Goal: Find specific page/section: Find specific page/section

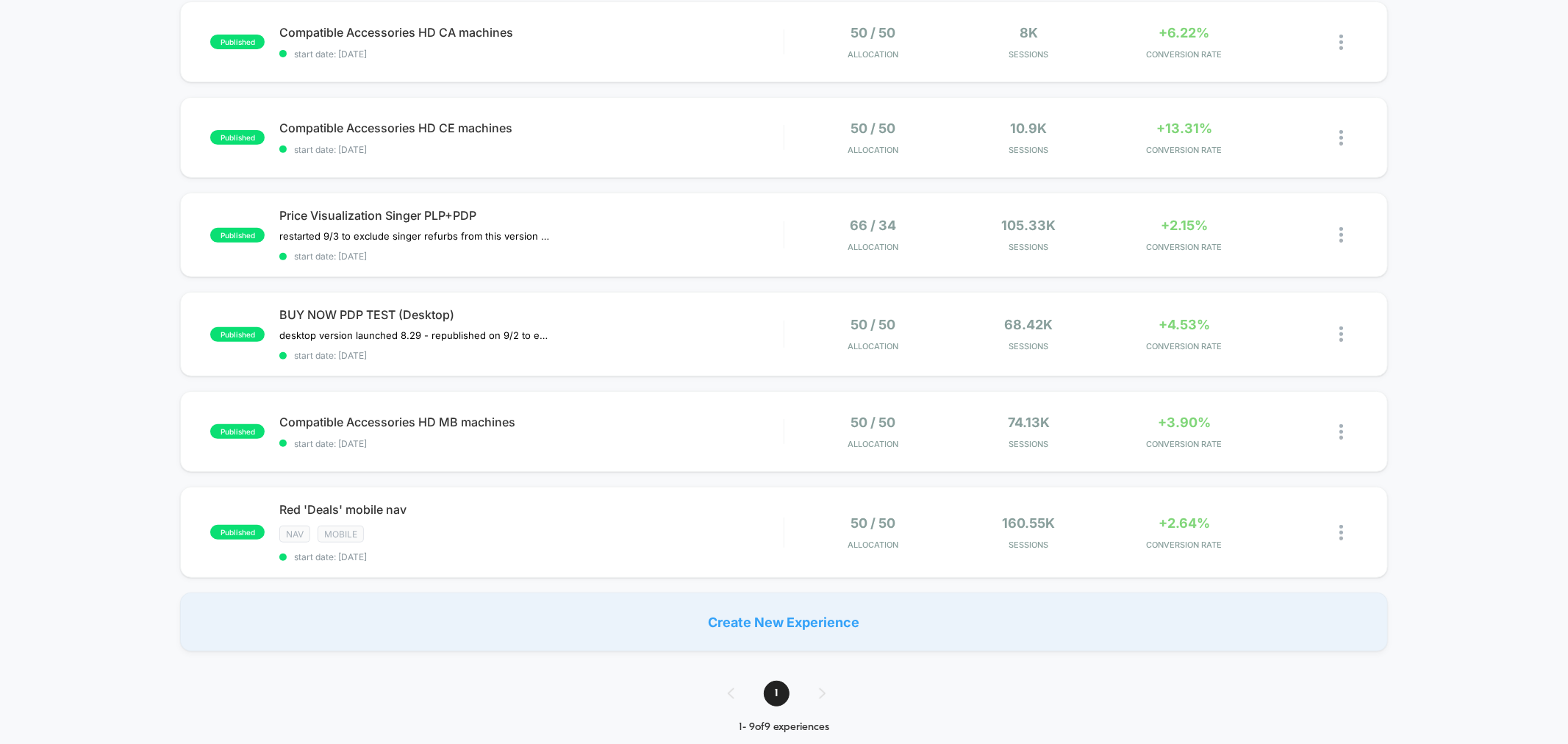
scroll to position [450, 0]
click at [737, 429] on div "Compatible Accessories HD MB machines Click to edit experience details Click to…" at bounding box center [531, 431] width 504 height 34
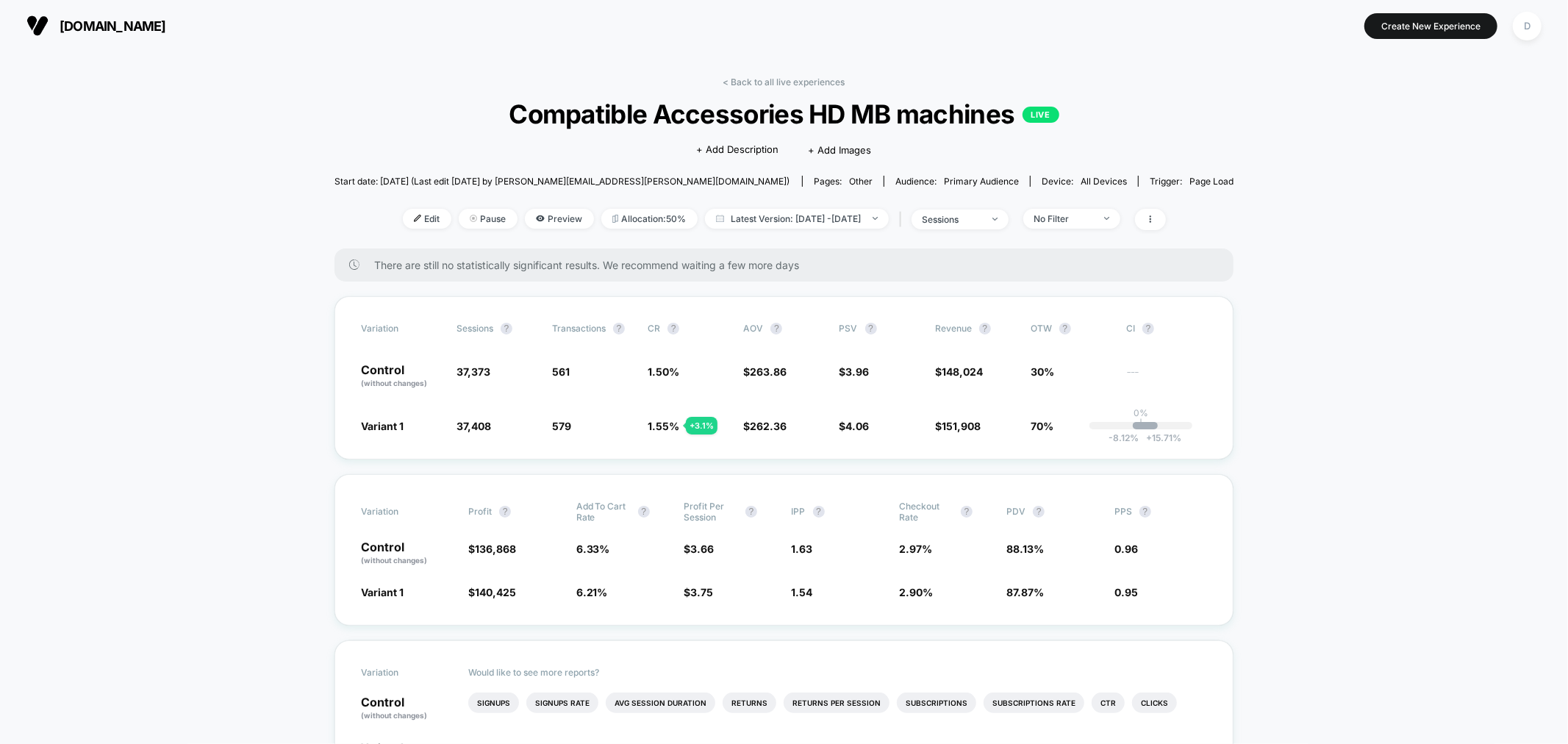
click at [759, 84] on link "< Back to all live experiences" at bounding box center [785, 82] width 122 height 11
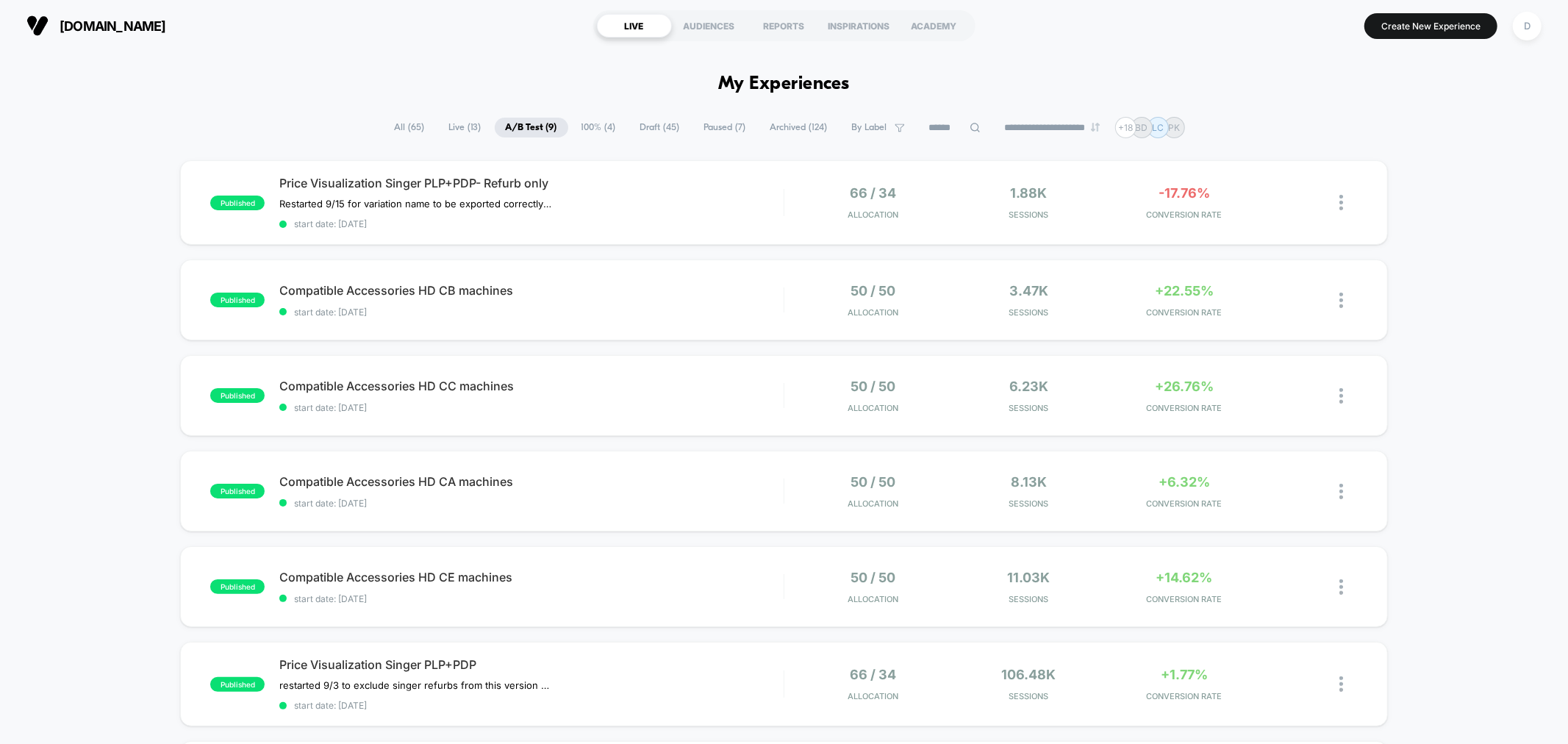
click at [597, 124] on span "100% ( 4 )" at bounding box center [599, 127] width 57 height 20
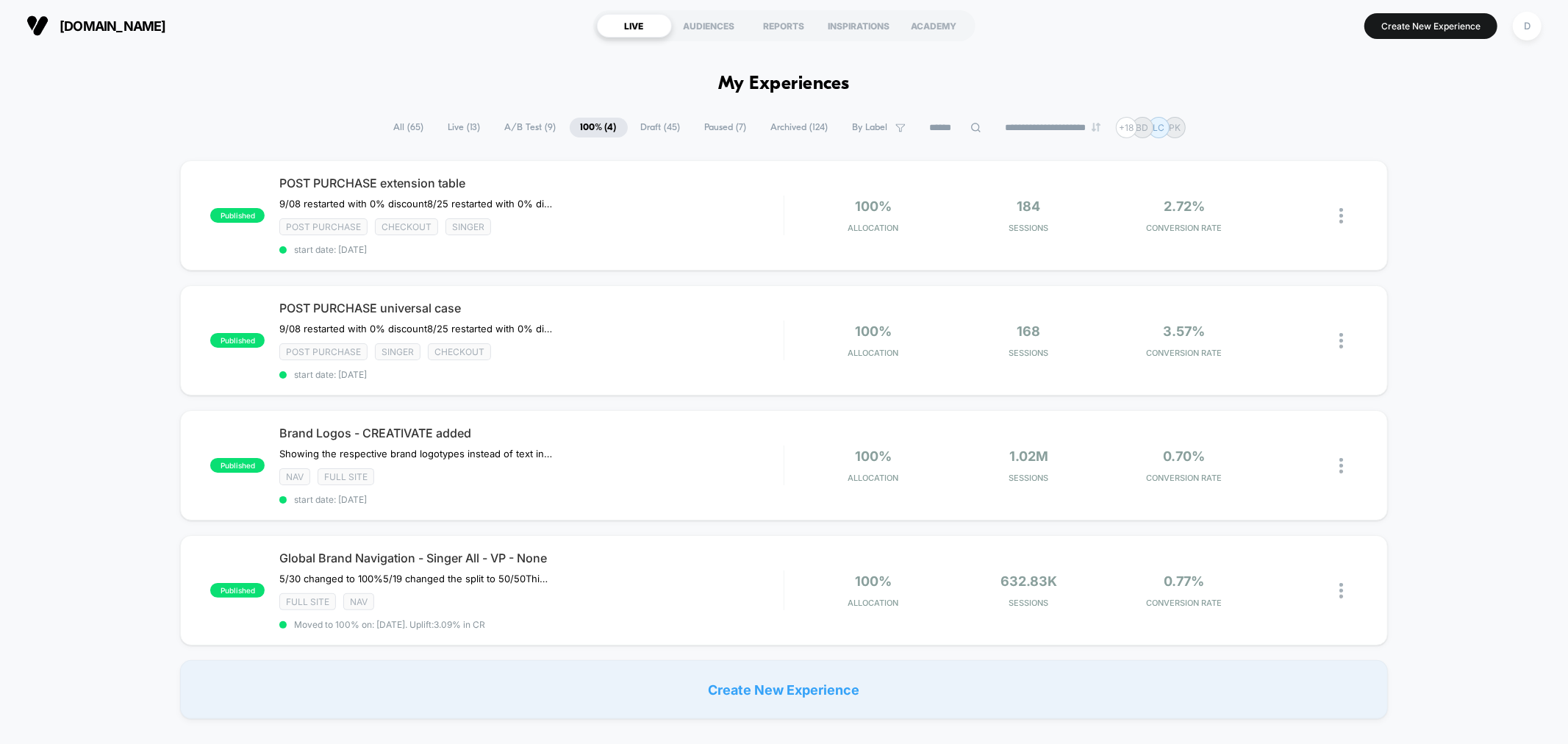
click at [595, 124] on span "100% ( 4 )" at bounding box center [599, 127] width 58 height 20
